Goal: Task Accomplishment & Management: Use online tool/utility

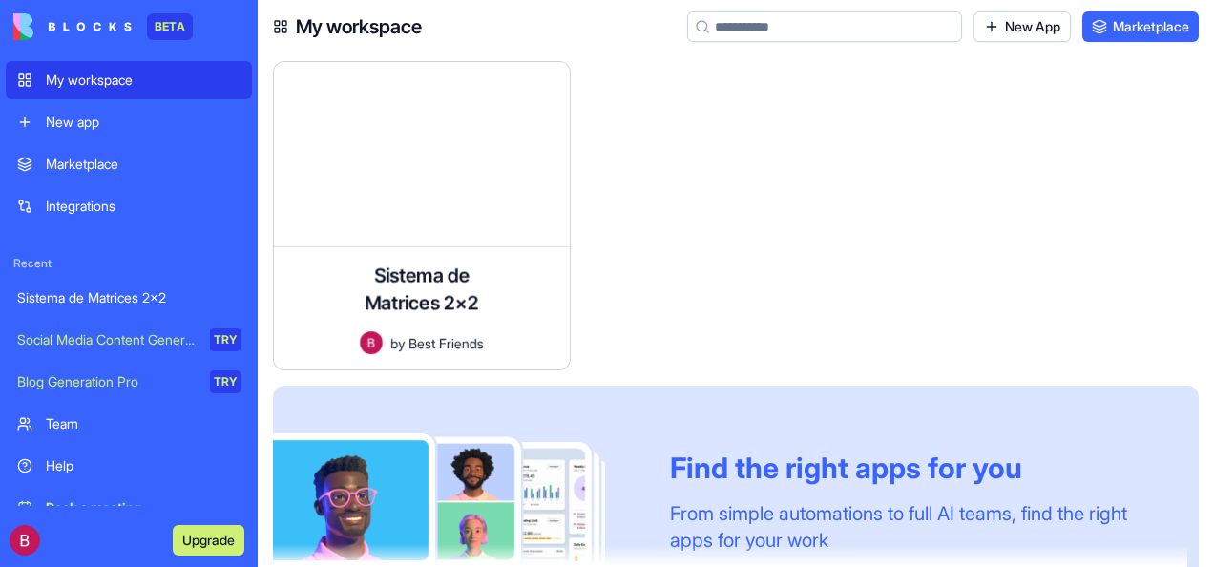
click at [154, 288] on div "Sistema de Matrices 2x2" at bounding box center [128, 297] width 223 height 19
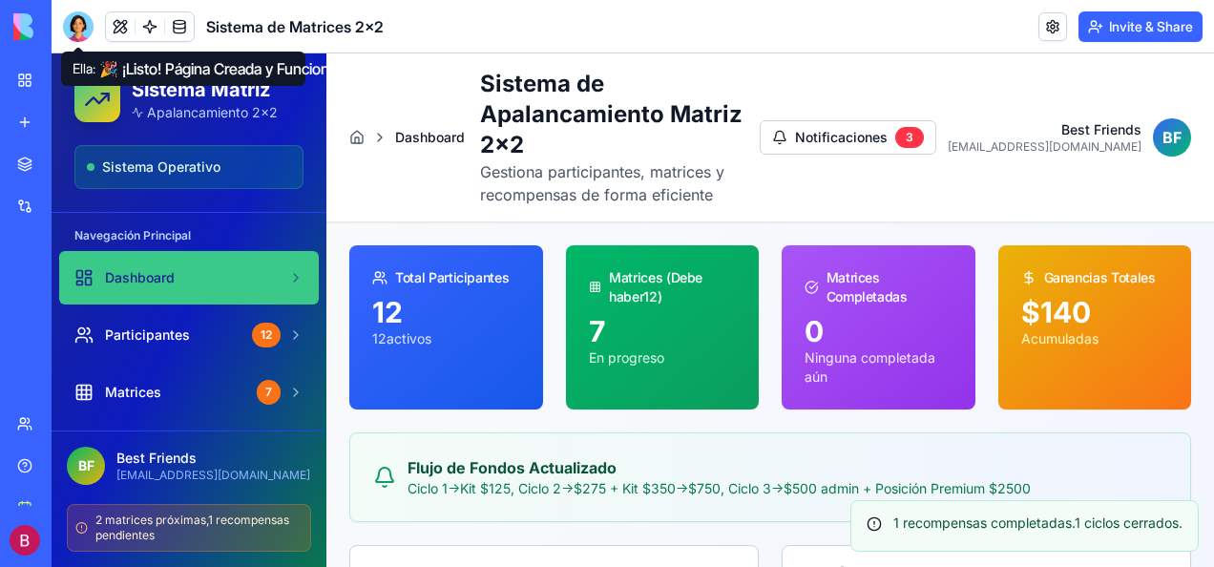
click at [85, 21] on div at bounding box center [78, 26] width 31 height 31
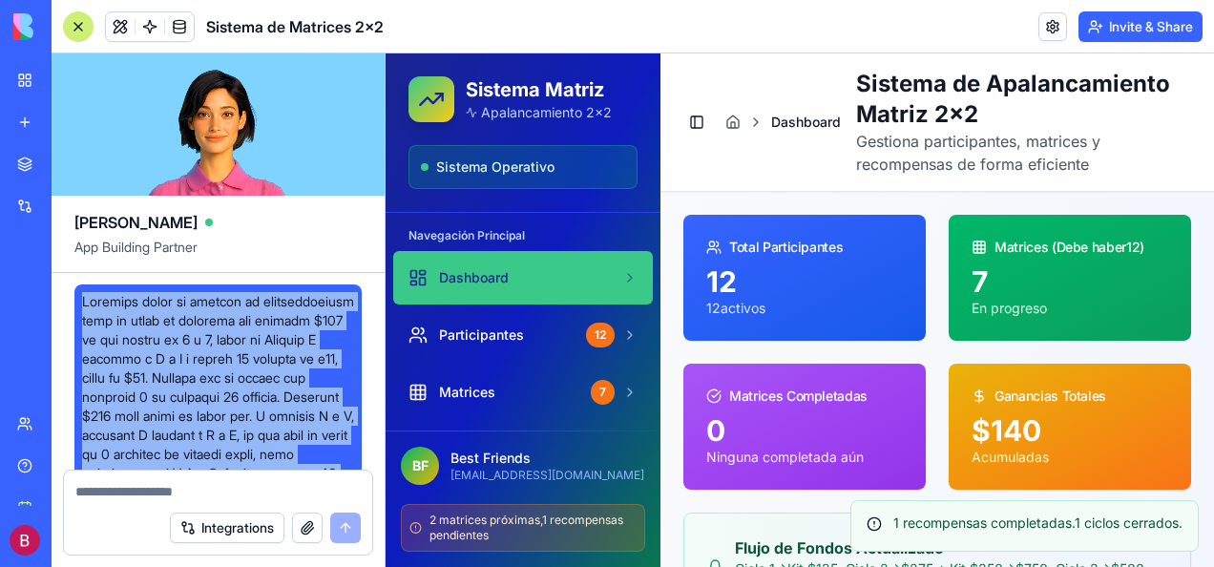
drag, startPoint x: 237, startPoint y: 380, endPoint x: 218, endPoint y: 265, distance: 116.1
click at [218, 265] on div "[PERSON_NAME] App Building Partner Undo 08:19 🚀 Sistema de Apalancamiento 2x2 ¡…" at bounding box center [219, 309] width 334 height 513
copy div "Loremips dolor si ametcon ad elitseddoeiusm temp in utlab et dolorema ali enima…"
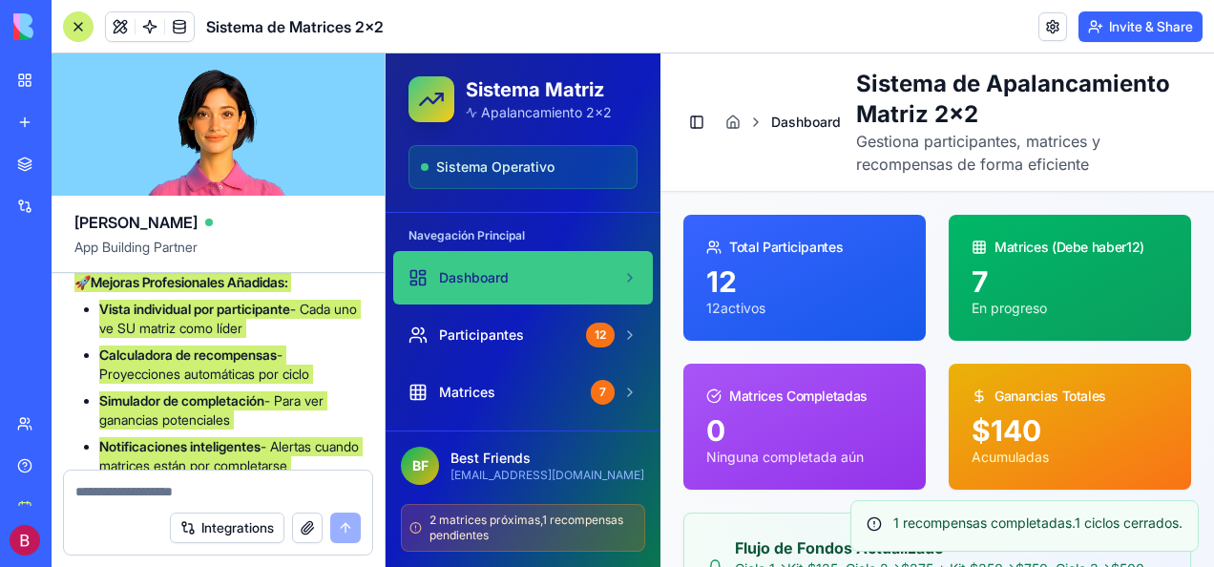
scroll to position [4961, 0]
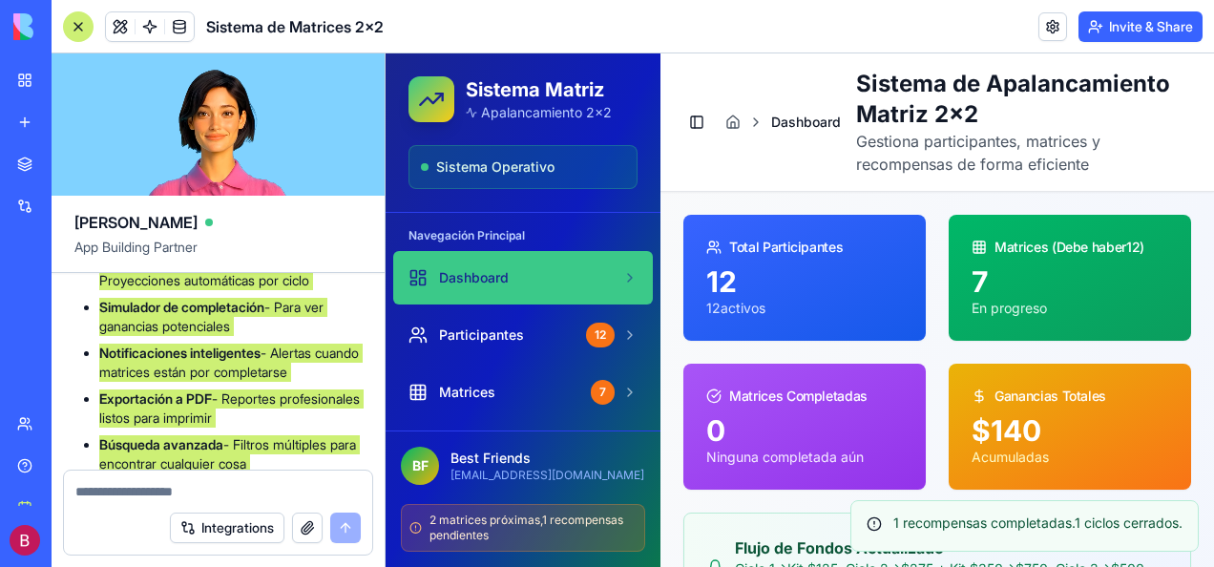
click at [453, 275] on span "Dashboard" at bounding box center [474, 277] width 70 height 19
click at [468, 279] on span "Dashboard" at bounding box center [474, 277] width 70 height 19
click at [743, 271] on div "12" at bounding box center [804, 281] width 197 height 34
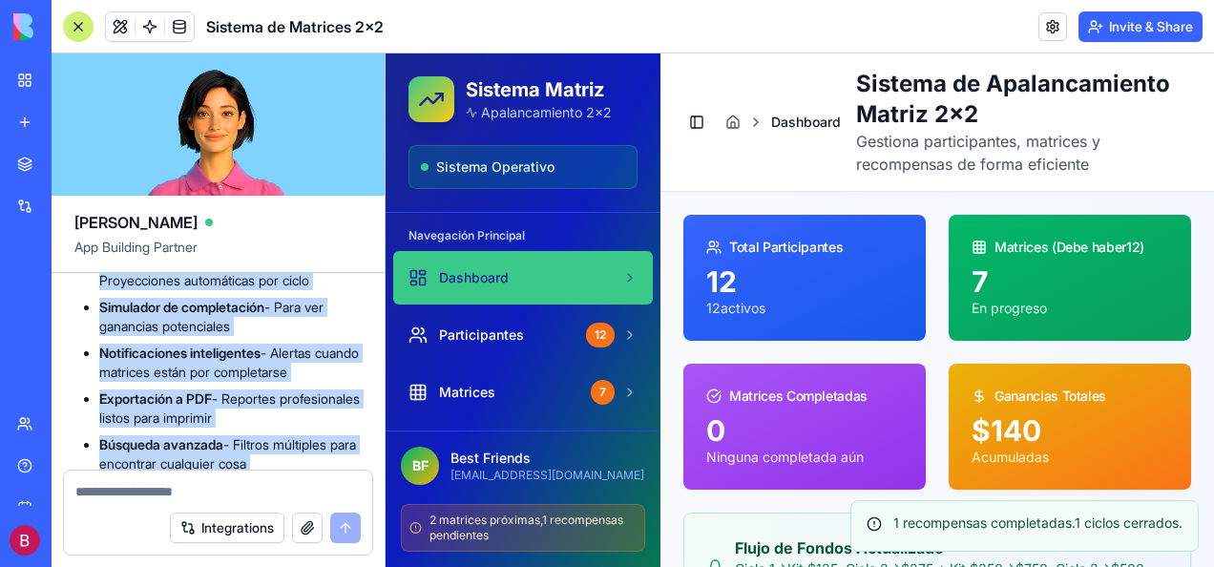
click at [81, 31] on div at bounding box center [78, 26] width 31 height 31
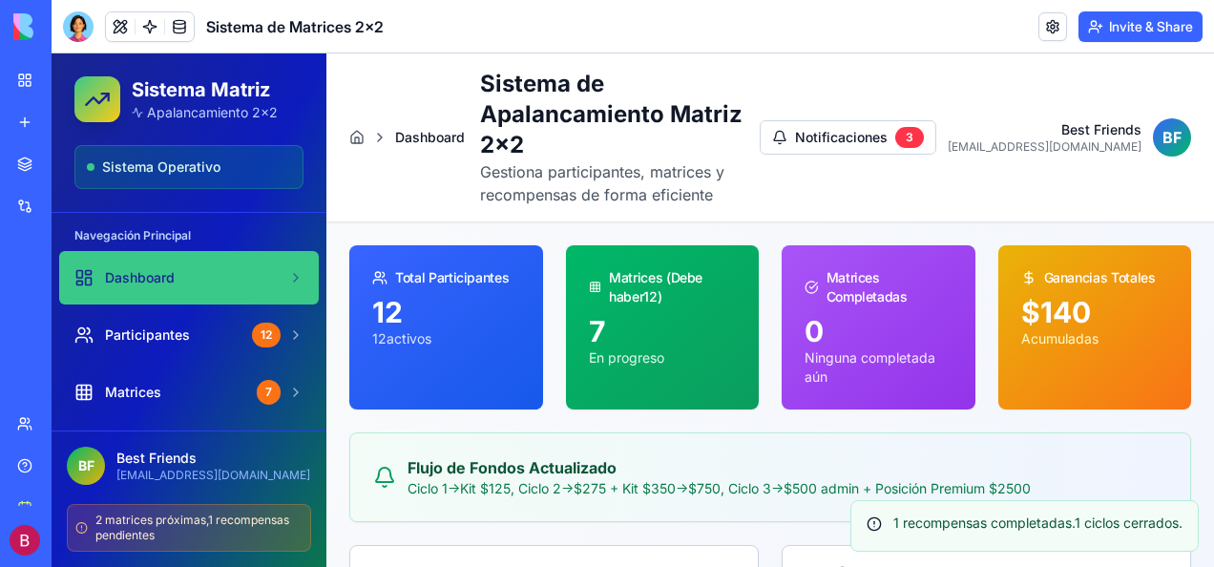
click at [156, 273] on span "Dashboard" at bounding box center [140, 277] width 70 height 19
click at [402, 295] on div "12" at bounding box center [446, 312] width 148 height 34
click at [906, 136] on button "Notificaciones 3" at bounding box center [847, 137] width 177 height 34
click at [873, 135] on button "Notificaciones 3" at bounding box center [847, 137] width 177 height 34
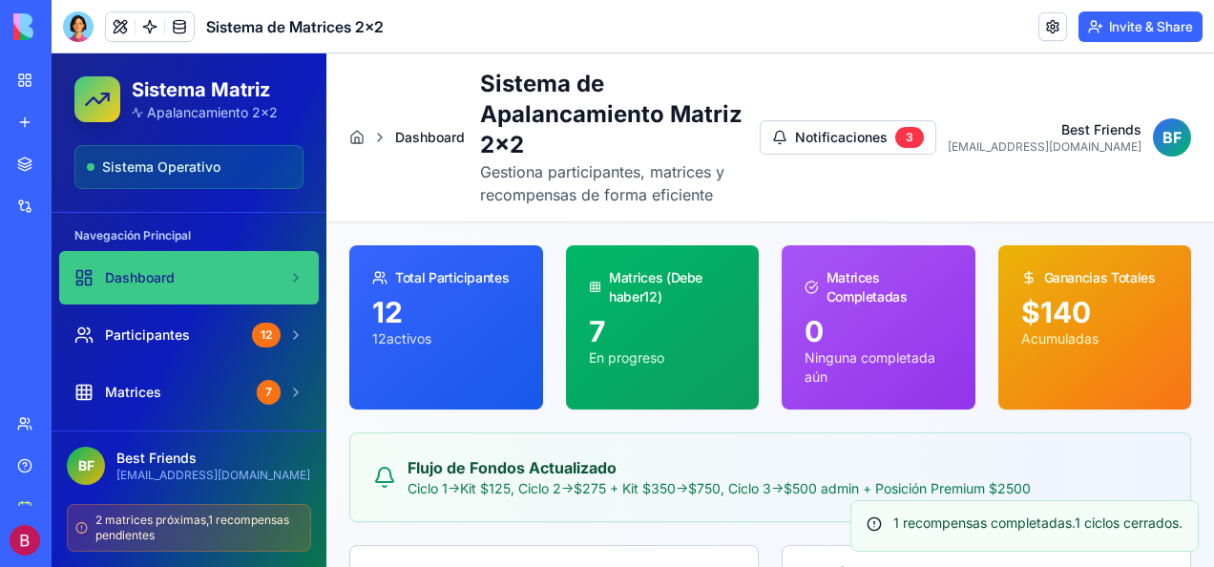
drag, startPoint x: 873, startPoint y: 135, endPoint x: 976, endPoint y: 142, distance: 103.3
click at [876, 135] on button "Notificaciones 3" at bounding box center [847, 137] width 177 height 34
drag, startPoint x: 1061, startPoint y: 135, endPoint x: 1060, endPoint y: 164, distance: 28.6
click at [1061, 136] on p "Best Friends" at bounding box center [1044, 129] width 194 height 19
click at [1053, 340] on p "Acumuladas" at bounding box center [1095, 338] width 148 height 19
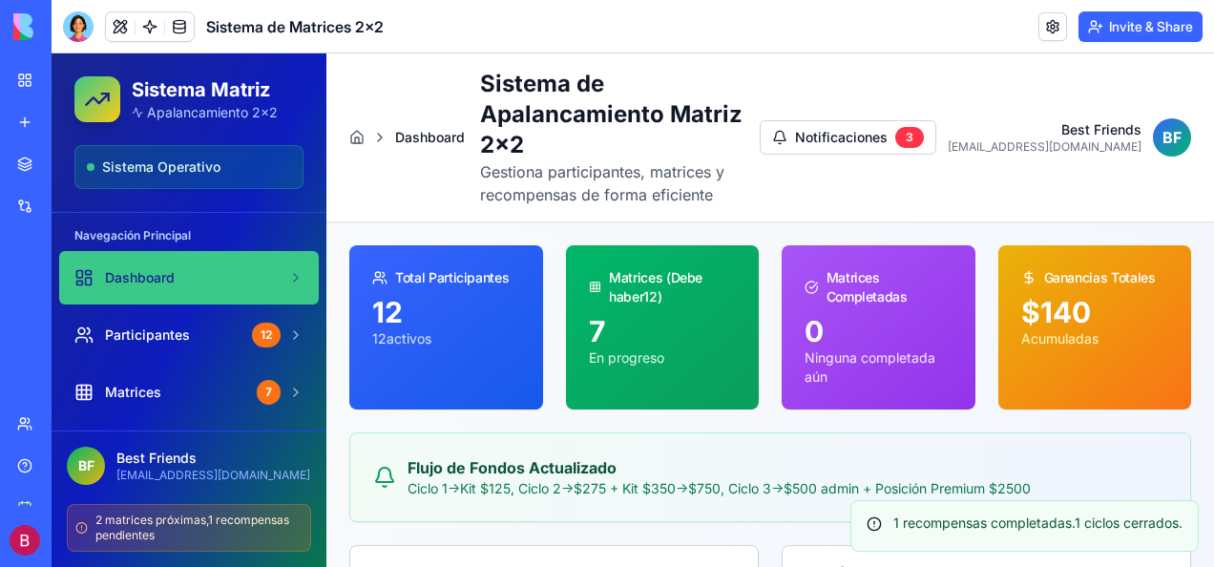
click at [67, 289] on div "Sistema de Matrices 2x2" at bounding box center [43, 297] width 53 height 19
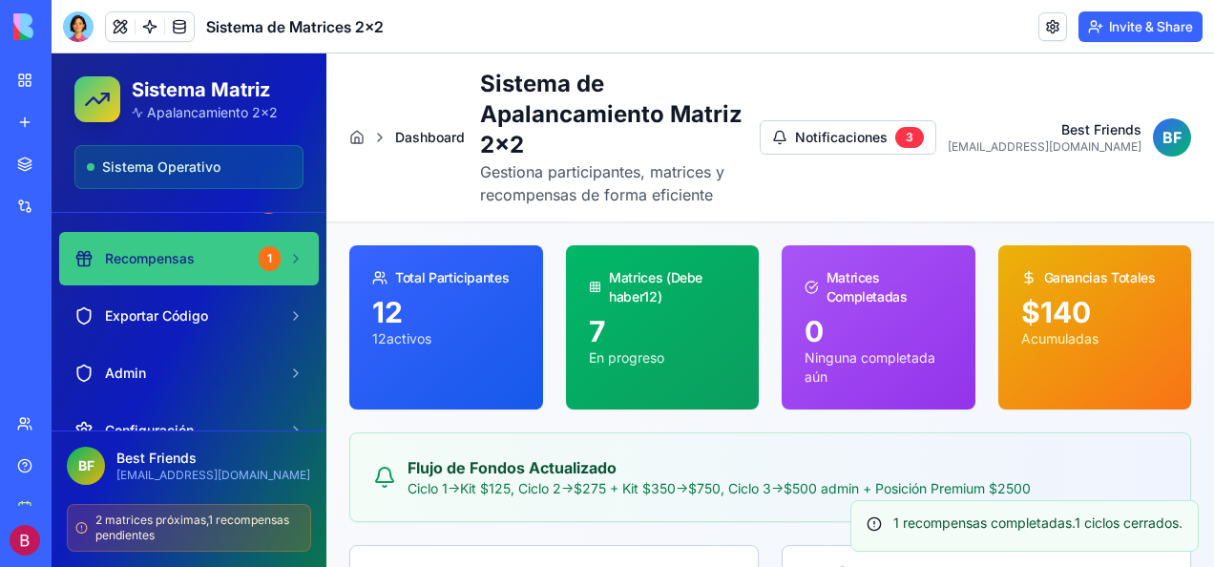
scroll to position [286, 0]
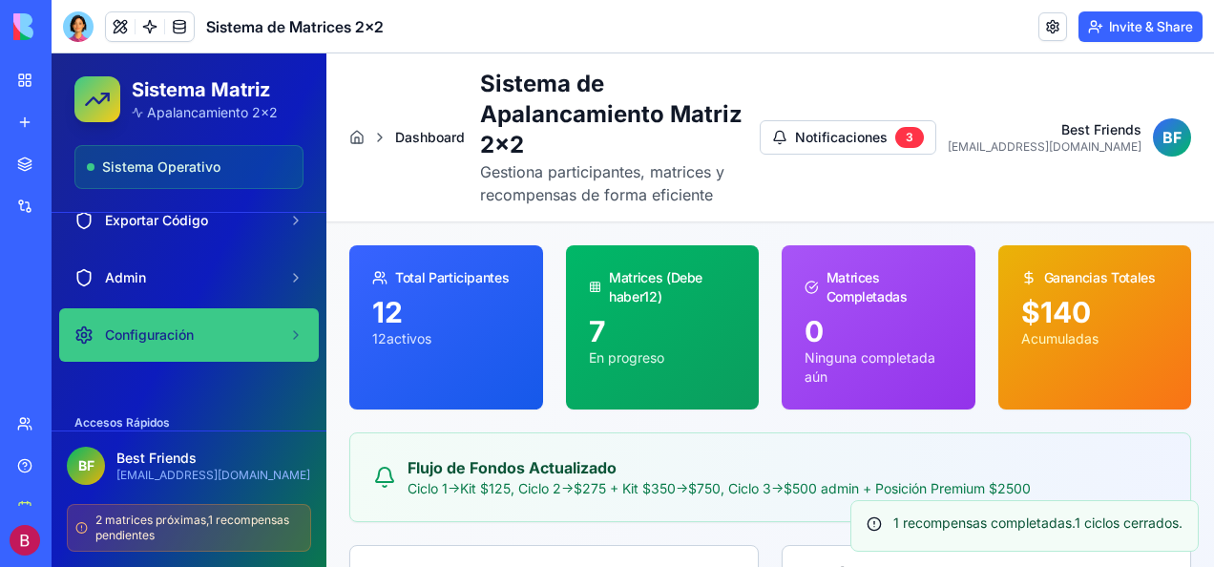
click at [253, 315] on link "Configuración" at bounding box center [189, 334] width 260 height 53
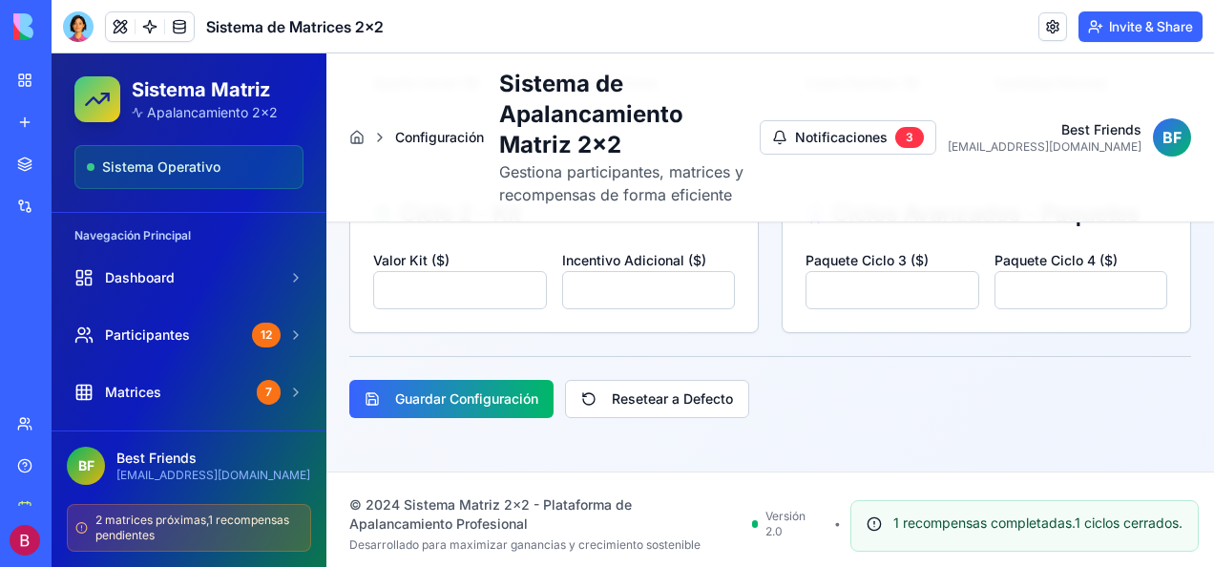
scroll to position [500, 0]
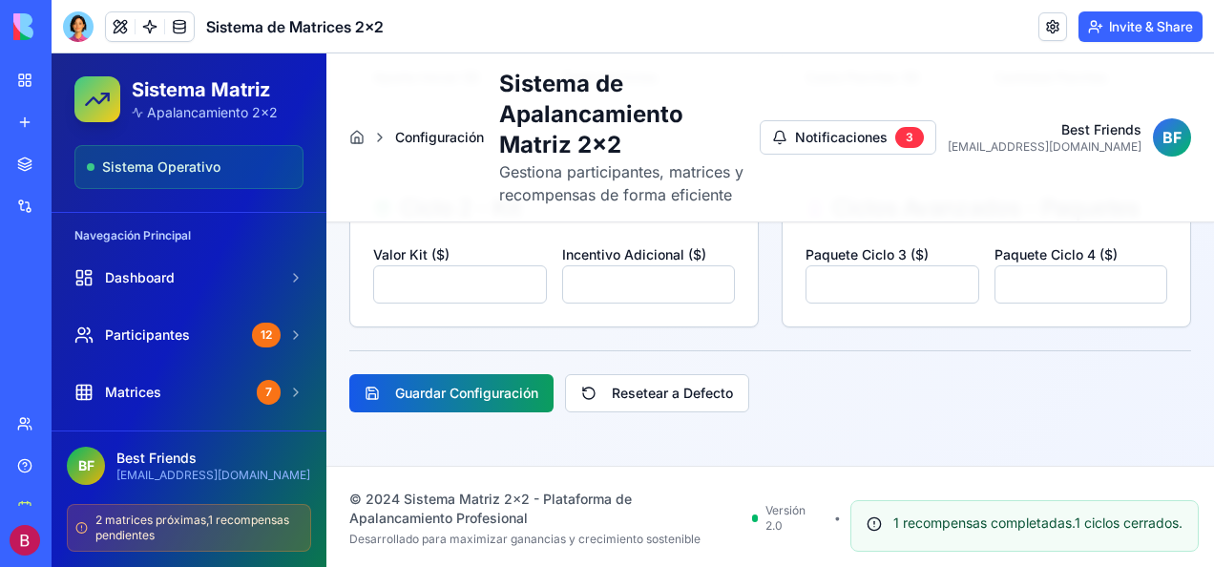
click at [485, 389] on button "Guardar Configuración" at bounding box center [451, 393] width 204 height 38
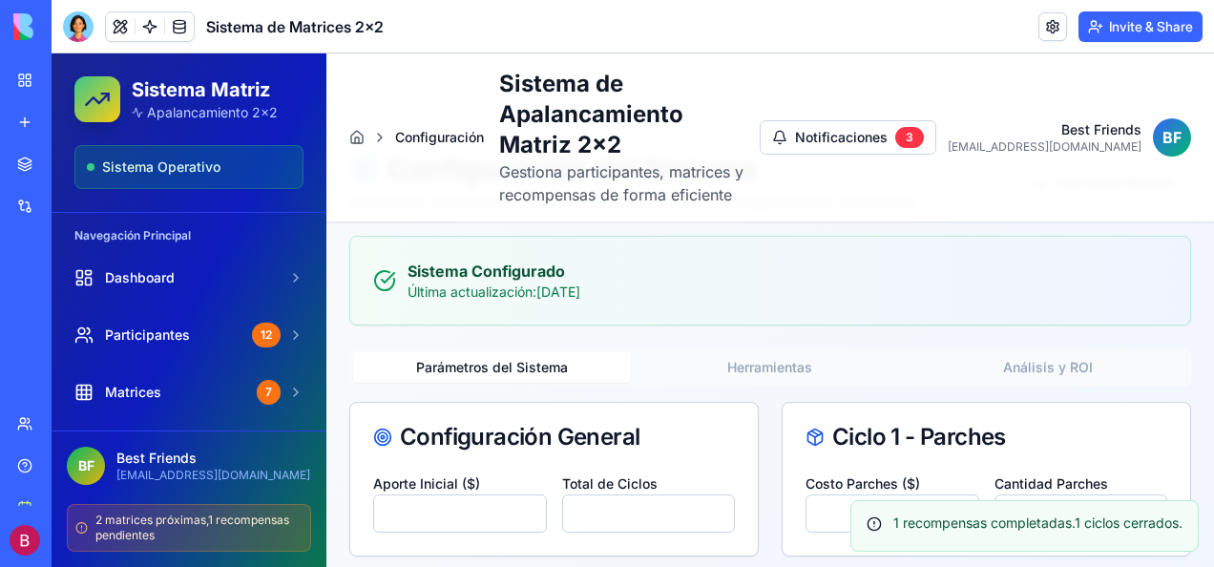
scroll to position [0, 0]
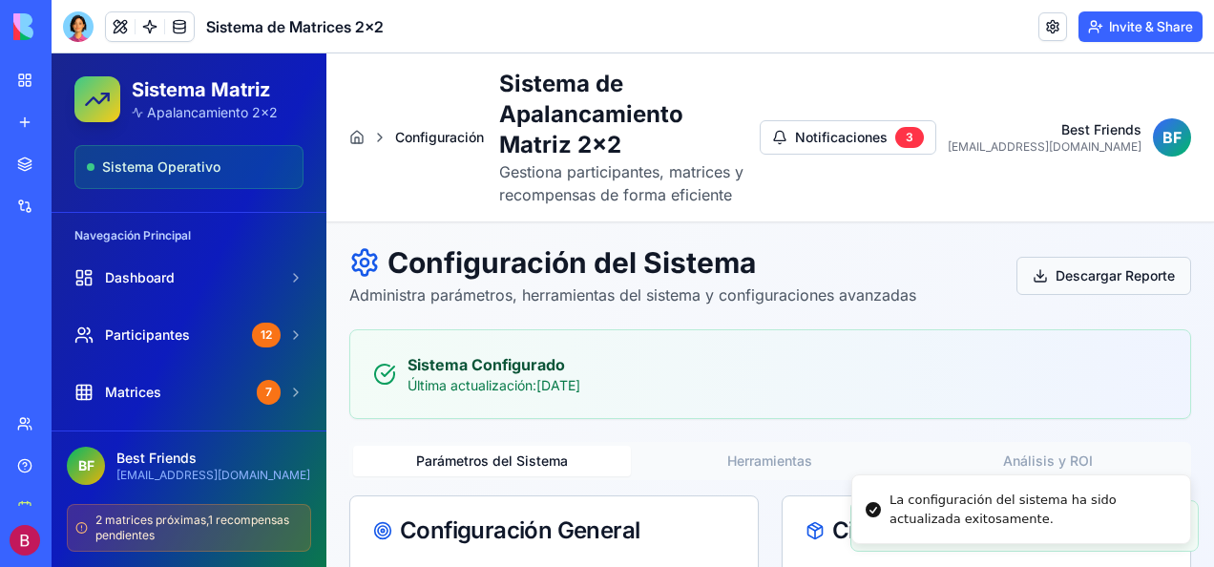
click at [1070, 275] on button "Descargar Reporte" at bounding box center [1103, 276] width 175 height 38
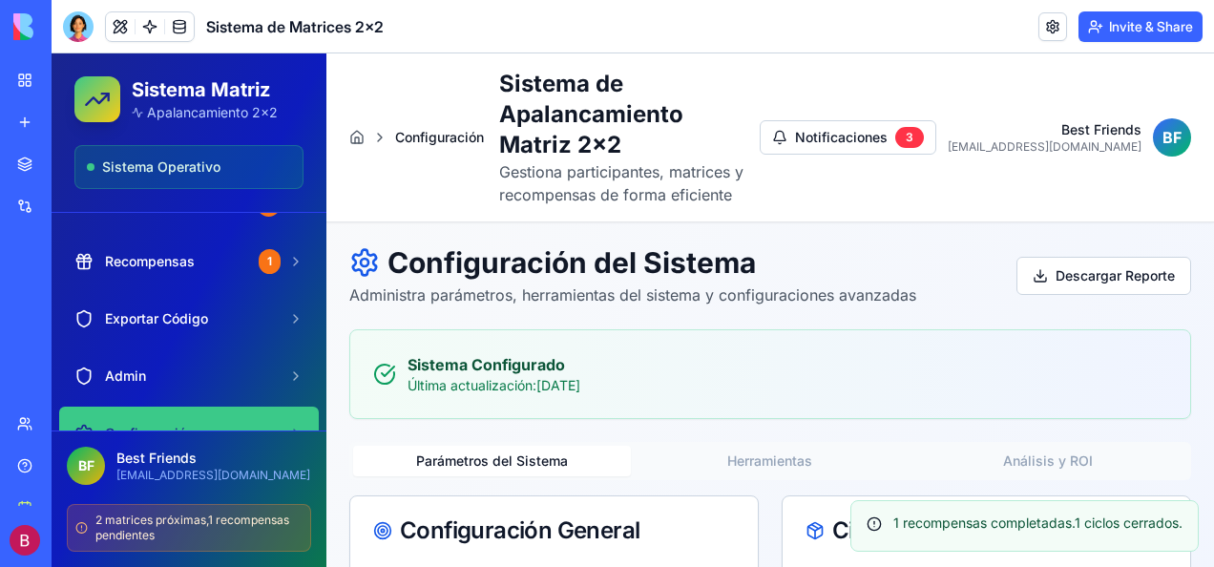
scroll to position [191, 0]
